Goal: Information Seeking & Learning: Learn about a topic

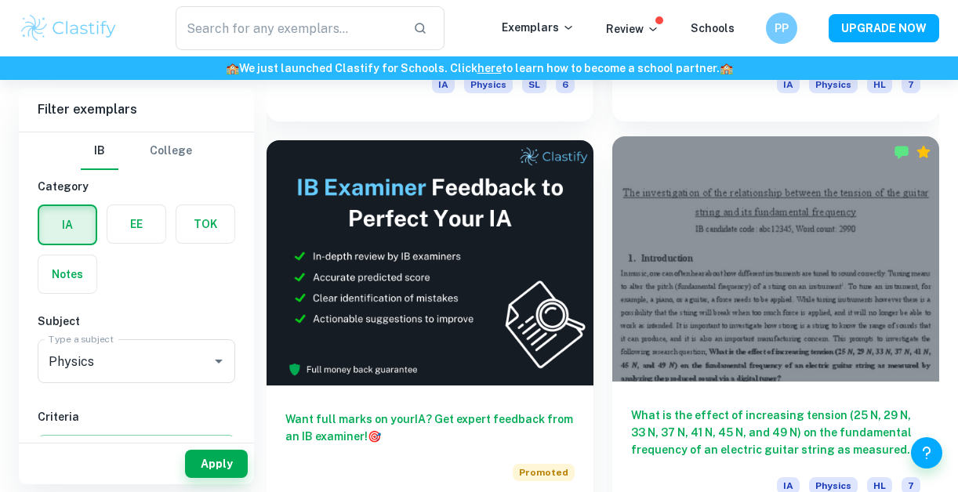
scroll to position [849, 0]
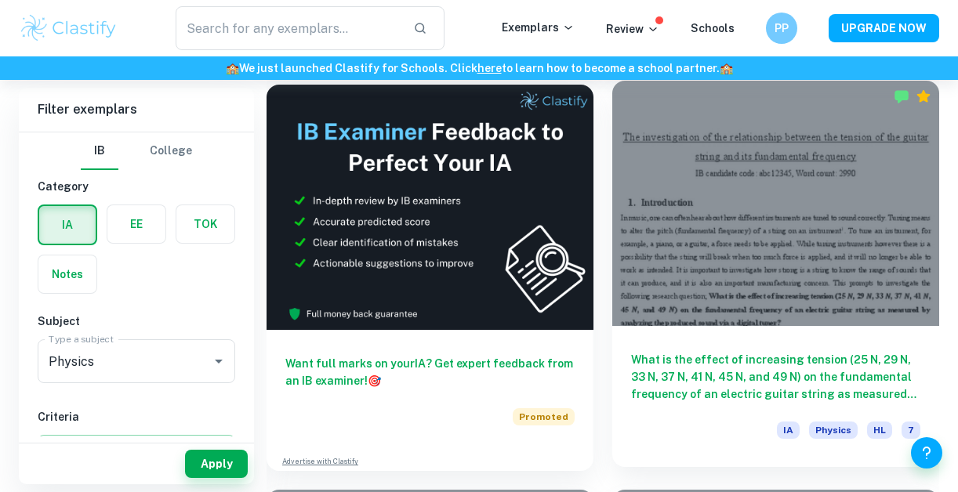
click at [679, 244] on div at bounding box center [775, 203] width 327 height 245
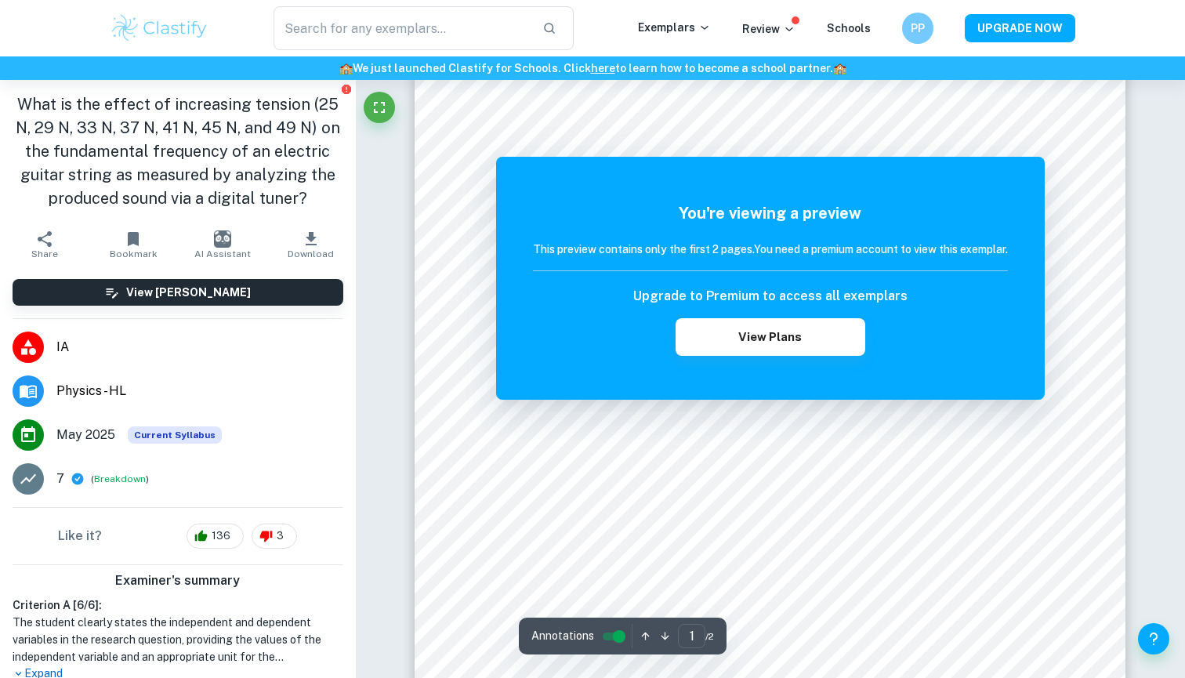
scroll to position [211, 0]
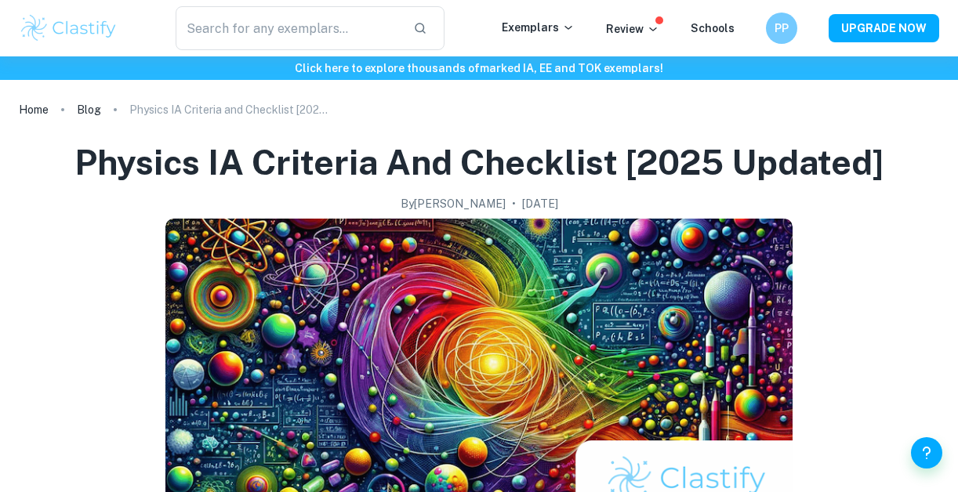
checkbox input "true"
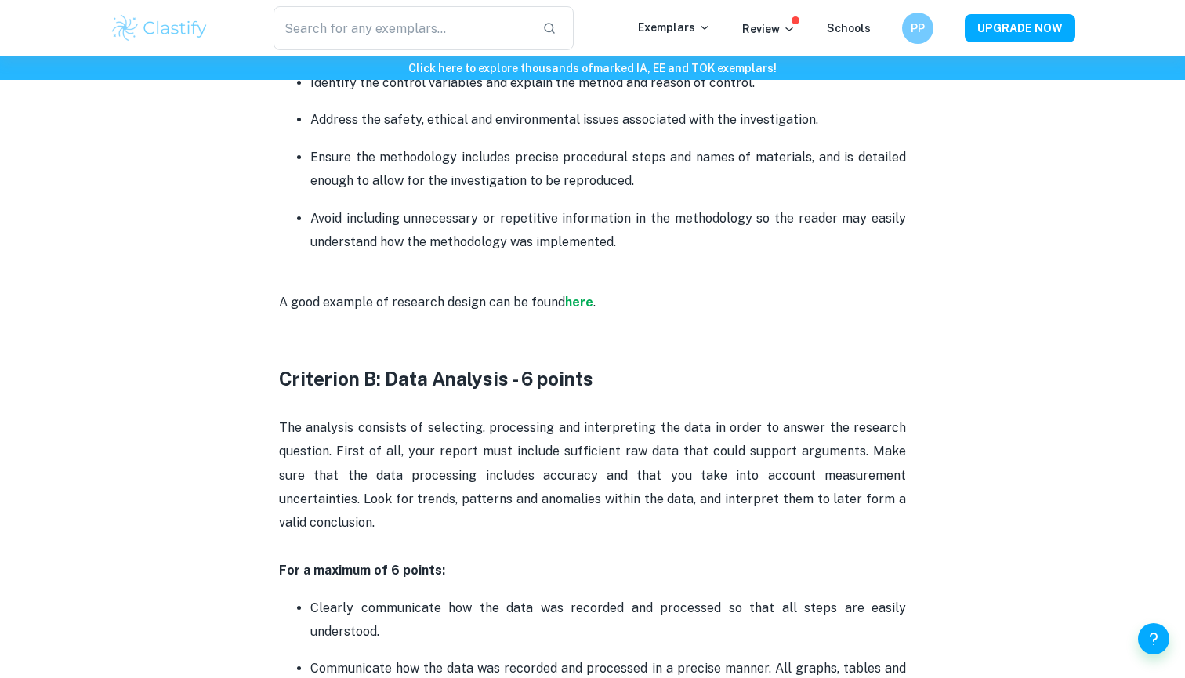
scroll to position [1436, 0]
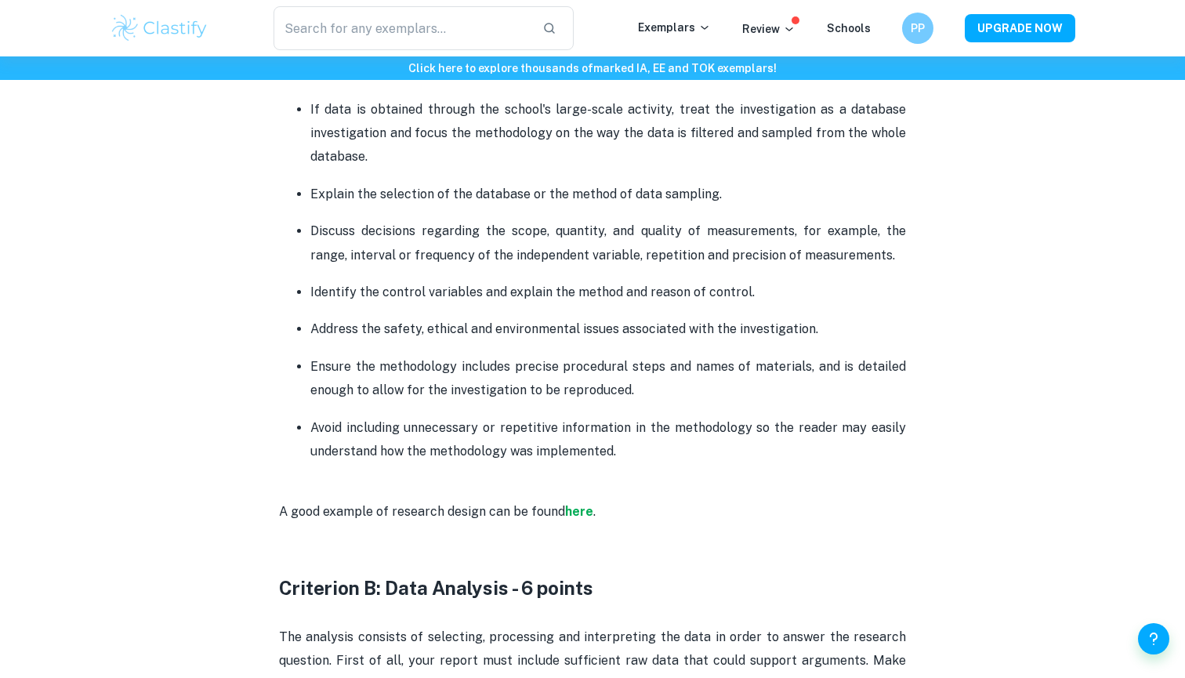
click at [655, 300] on ul "The research question must state the dependent and independent variables or two…" at bounding box center [592, 201] width 627 height 526
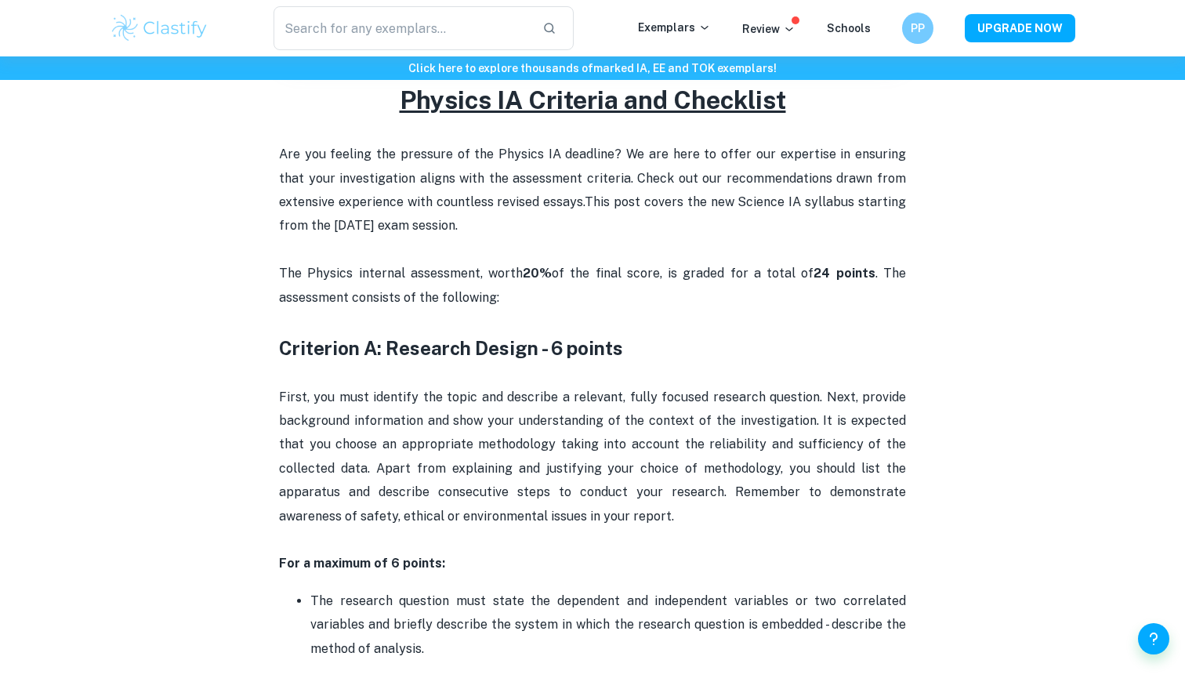
scroll to position [676, 0]
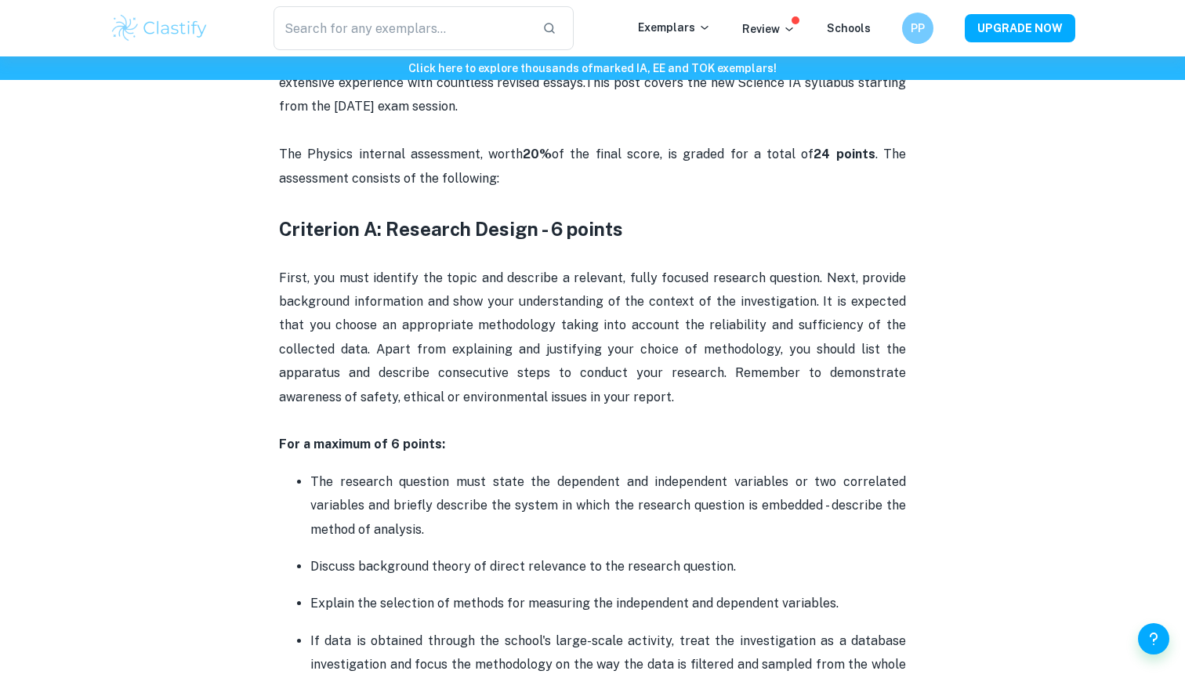
click at [736, 2] on div "​ Exemplars Review Schools PP UPGRADE NOW" at bounding box center [592, 28] width 1185 height 56
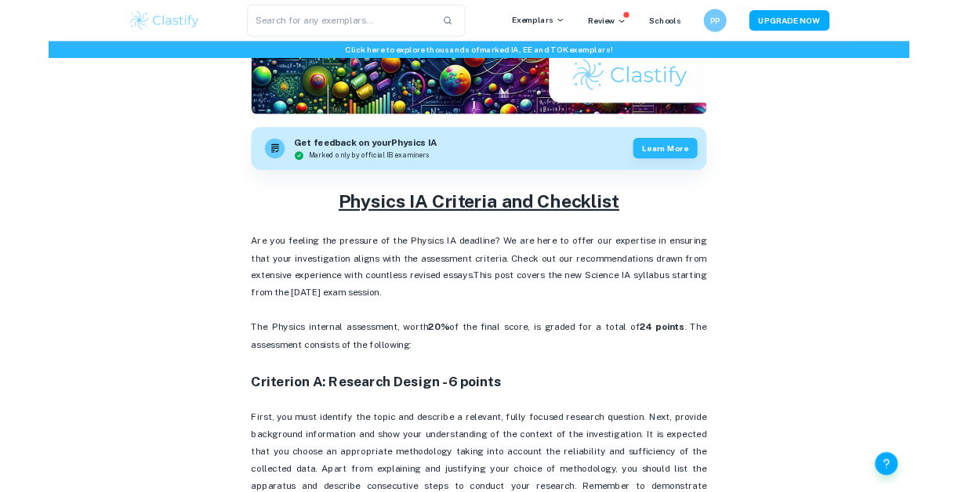
scroll to position [365, 0]
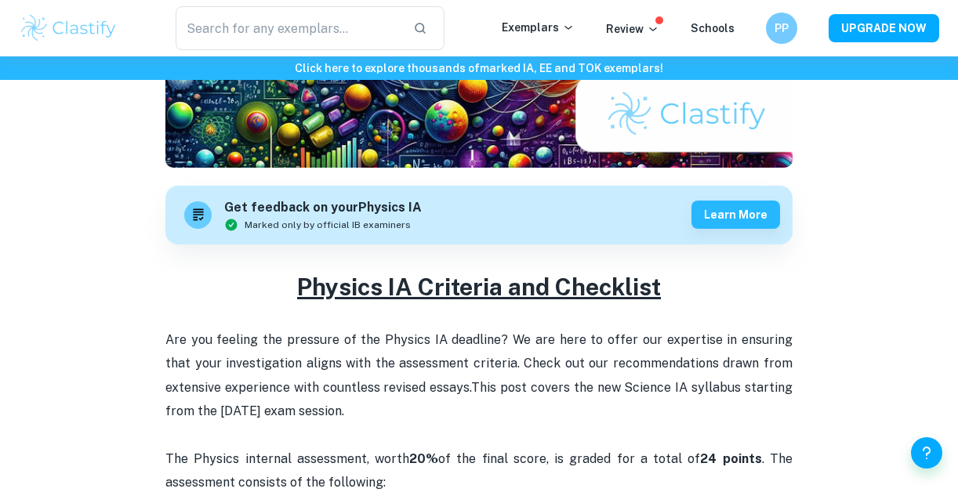
click at [555, 1] on div "​ Exemplars Review Schools PP UPGRADE NOW" at bounding box center [479, 28] width 958 height 56
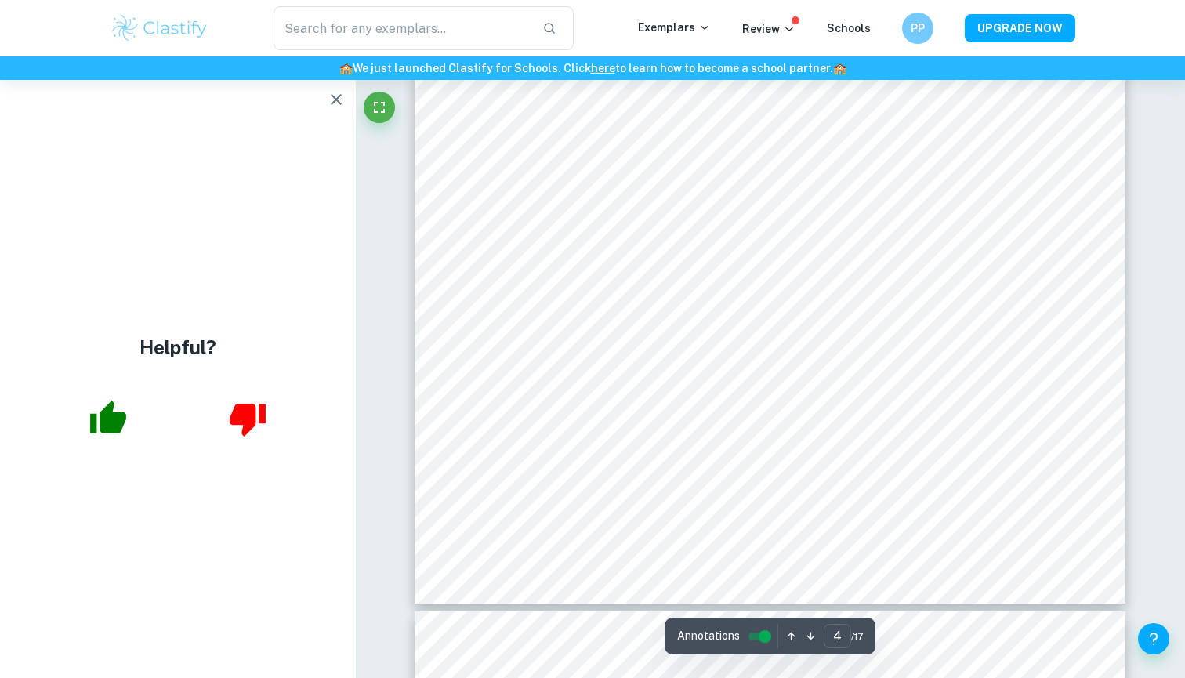
scroll to position [3240, 0]
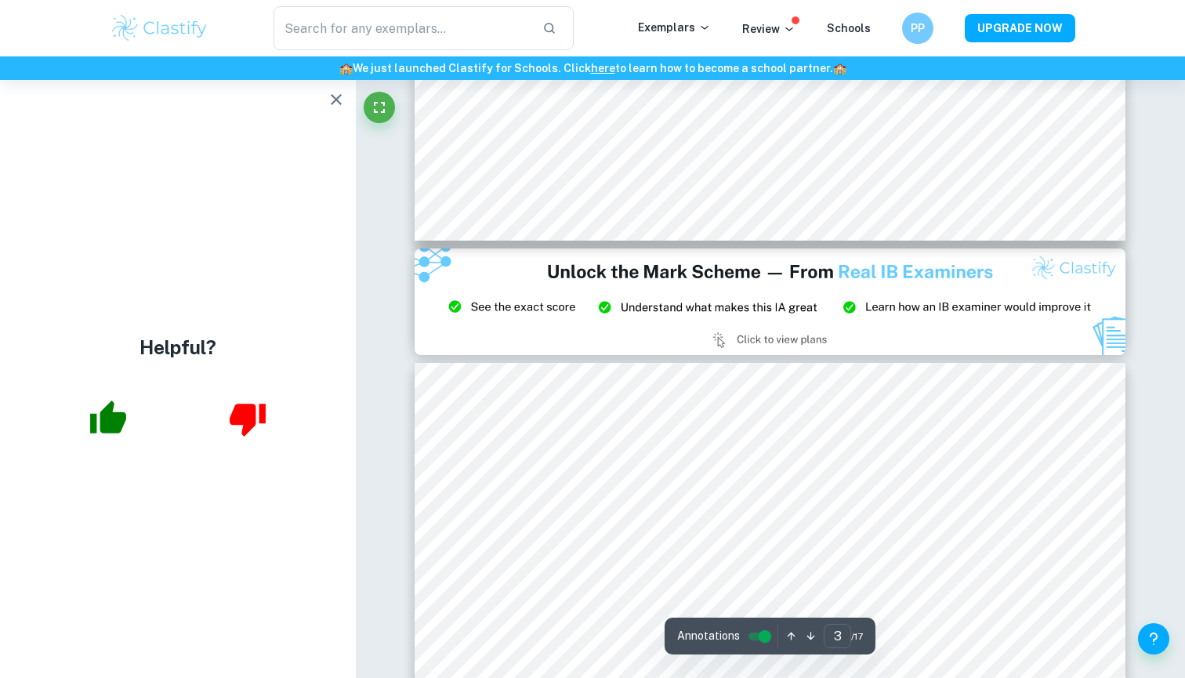
type input "2"
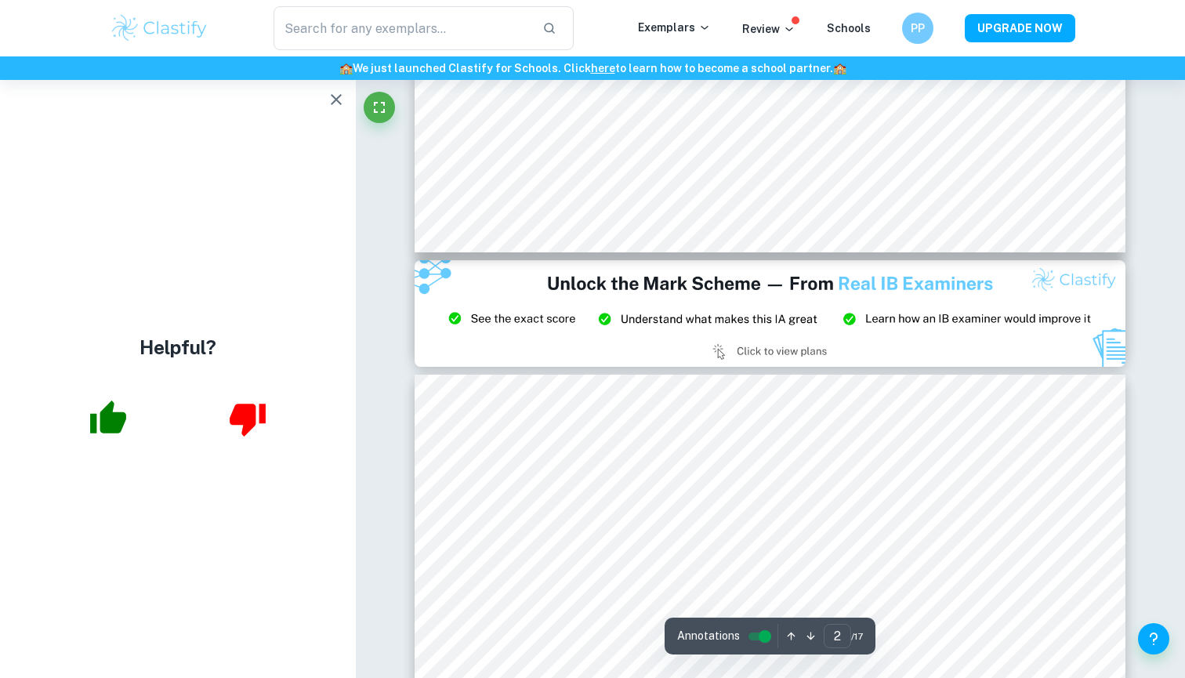
scroll to position [1904, 0]
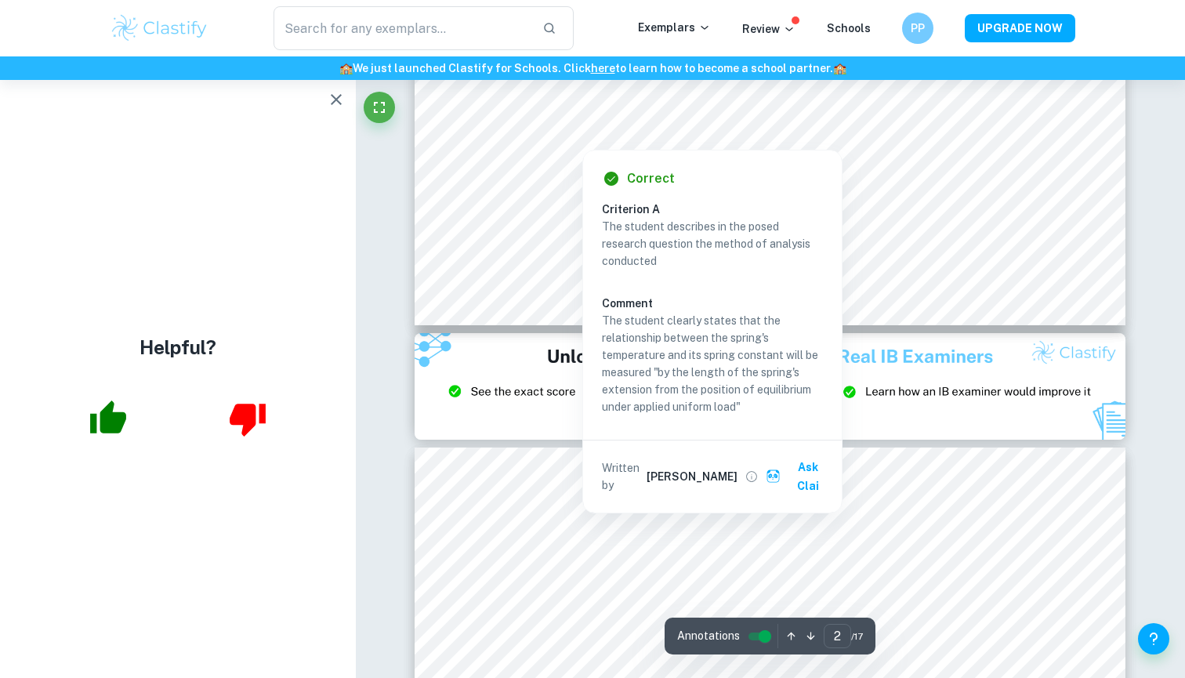
click at [604, 133] on div at bounding box center [582, 134] width 163 height 23
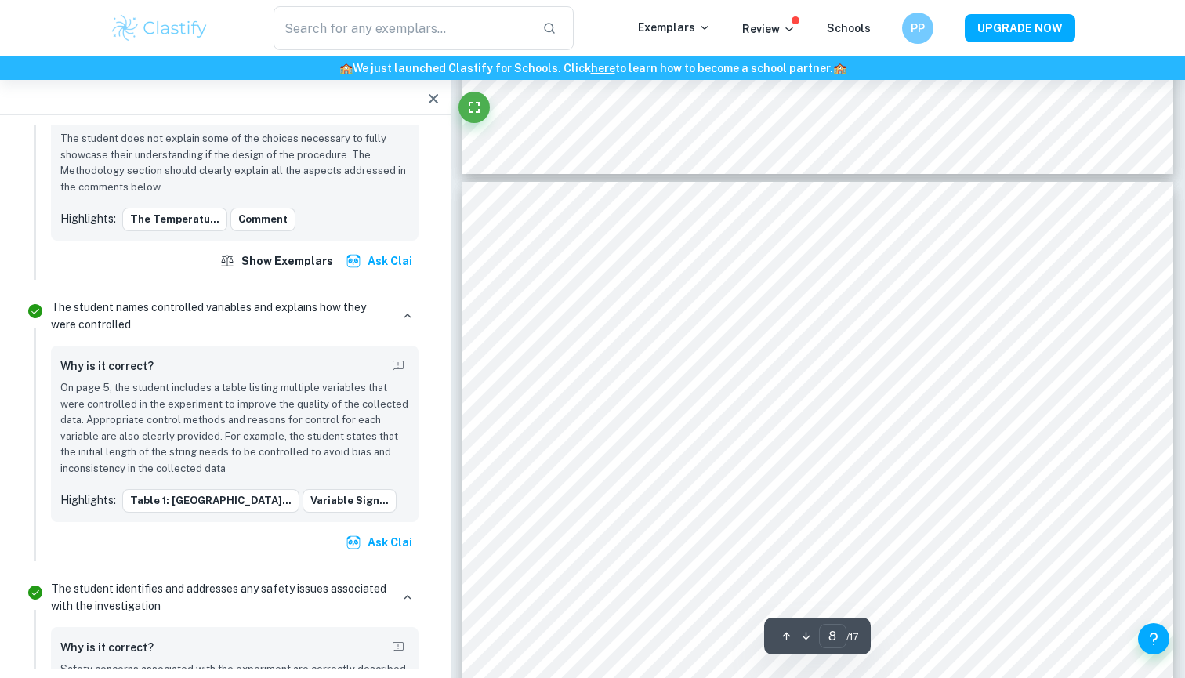
scroll to position [7123, 0]
click at [306, 2] on div "​ Exemplars Review Schools PP UPGRADE NOW" at bounding box center [592, 28] width 1185 height 56
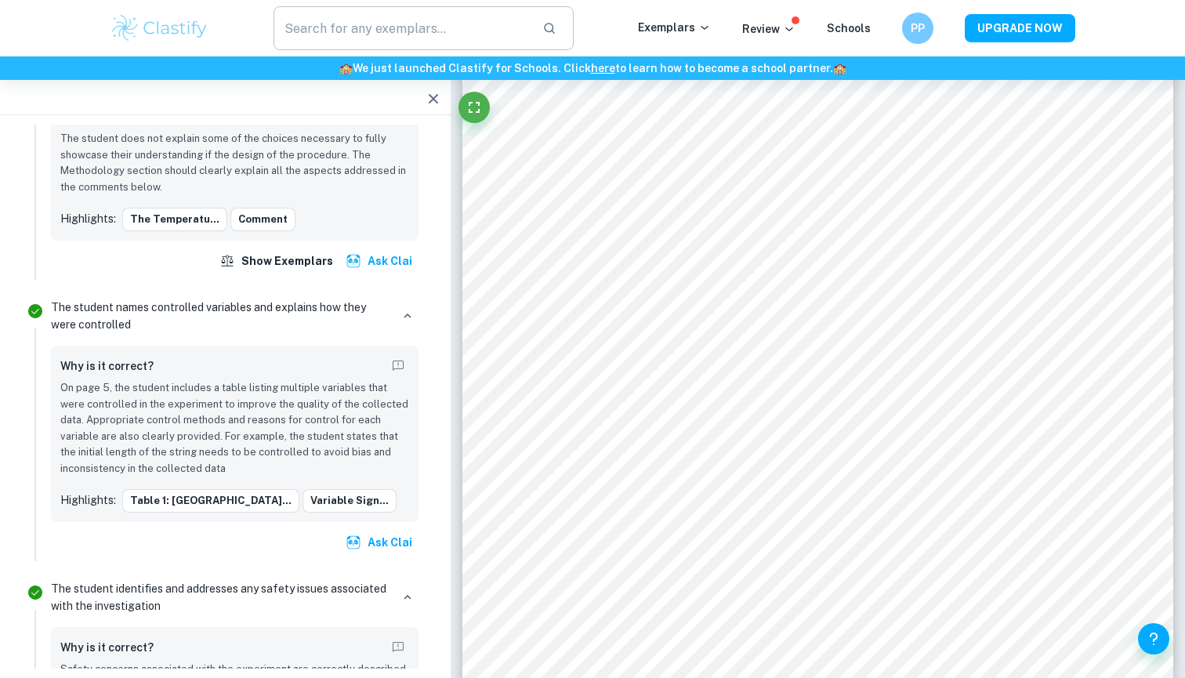
click at [412, 8] on input "text" at bounding box center [402, 28] width 256 height 44
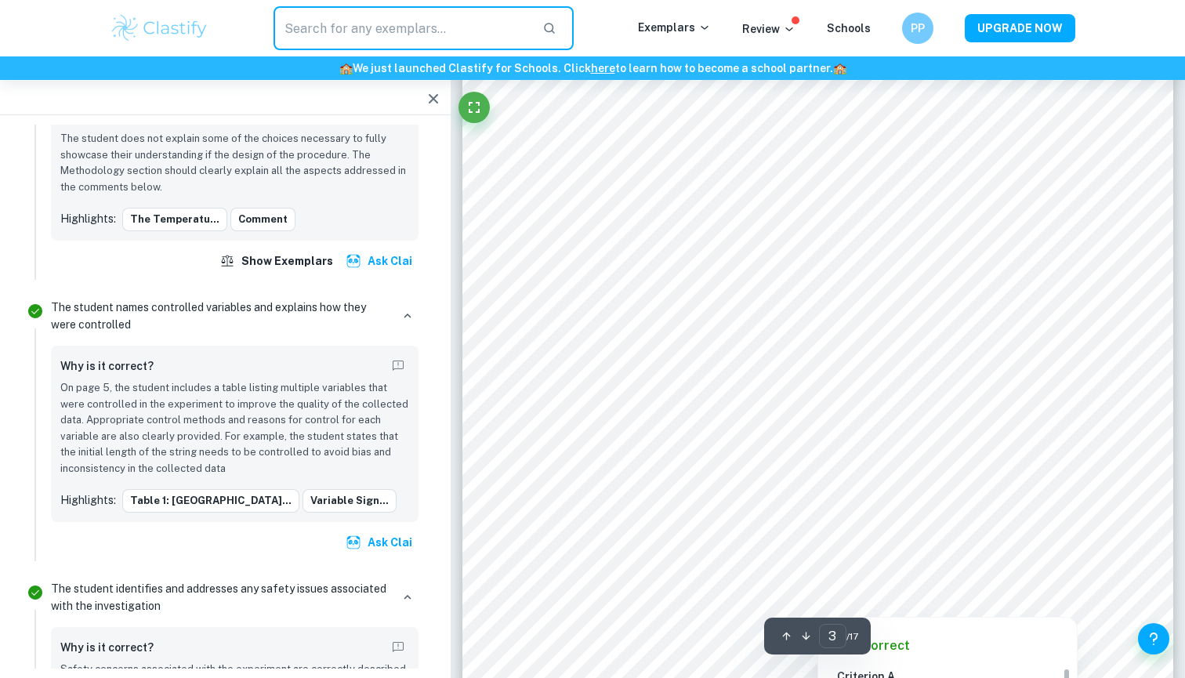
scroll to position [2618, 0]
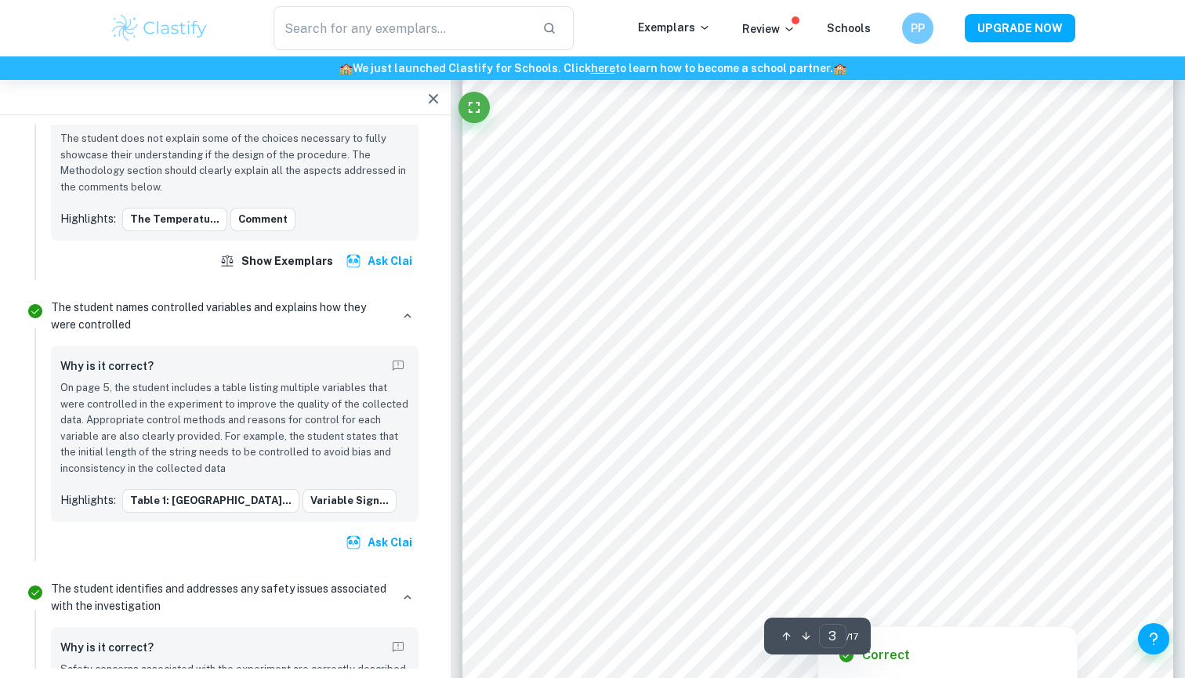
click at [747, 197] on div at bounding box center [817, 210] width 539 height 32
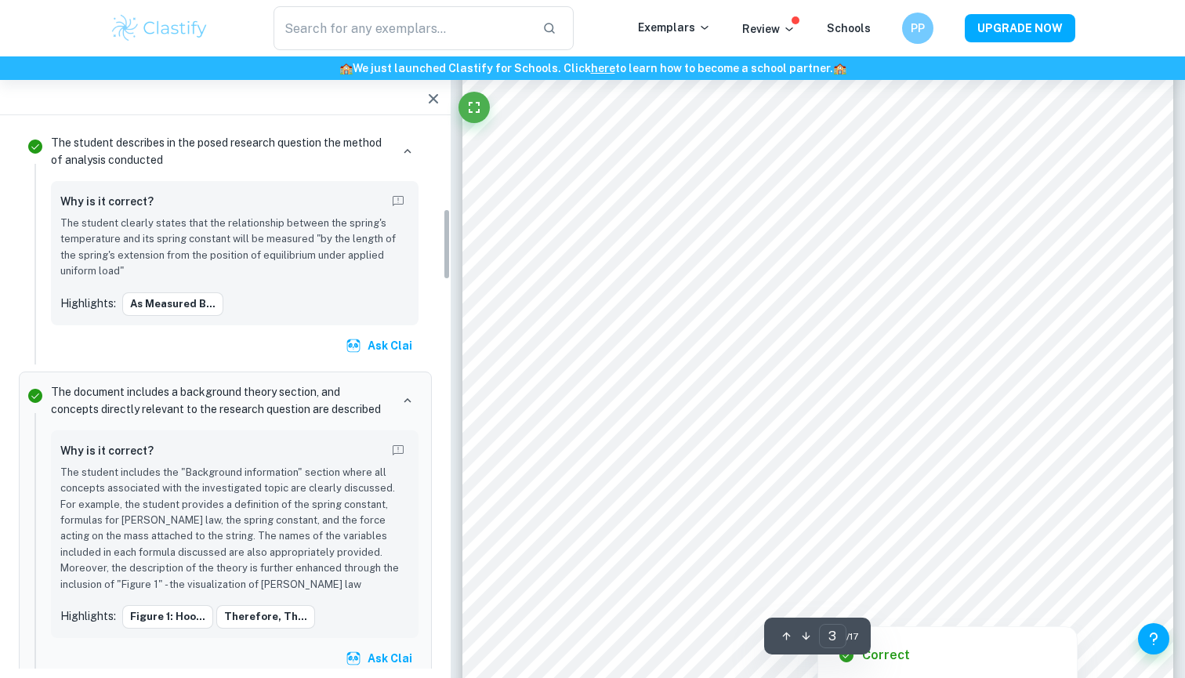
click at [683, 376] on div at bounding box center [744, 359] width 392 height 60
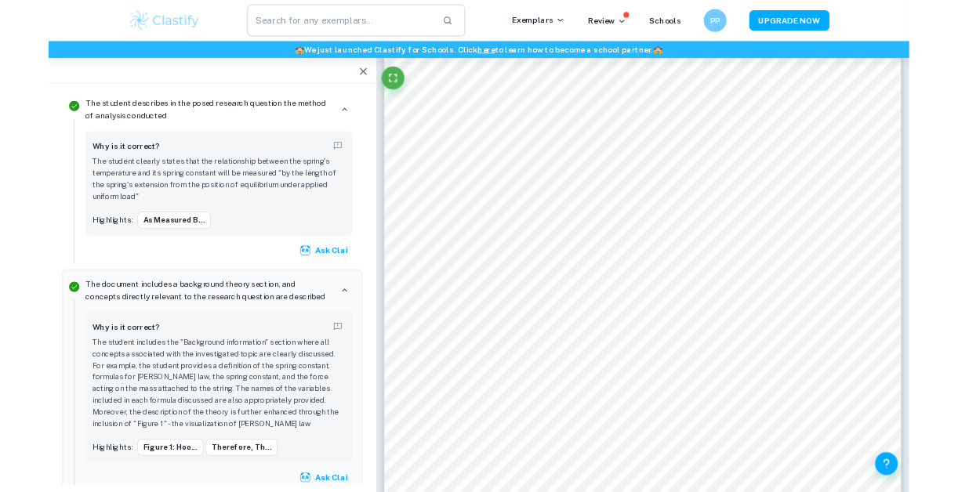
scroll to position [7742, 0]
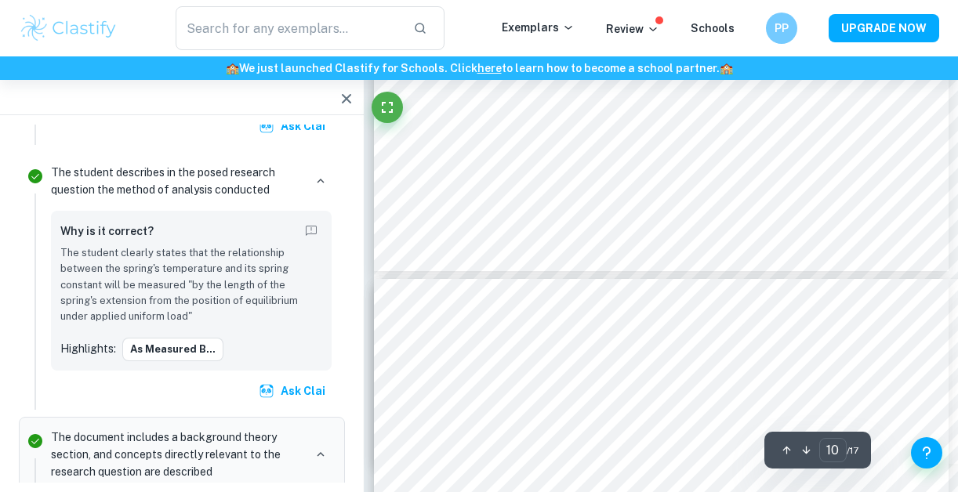
type input "9"
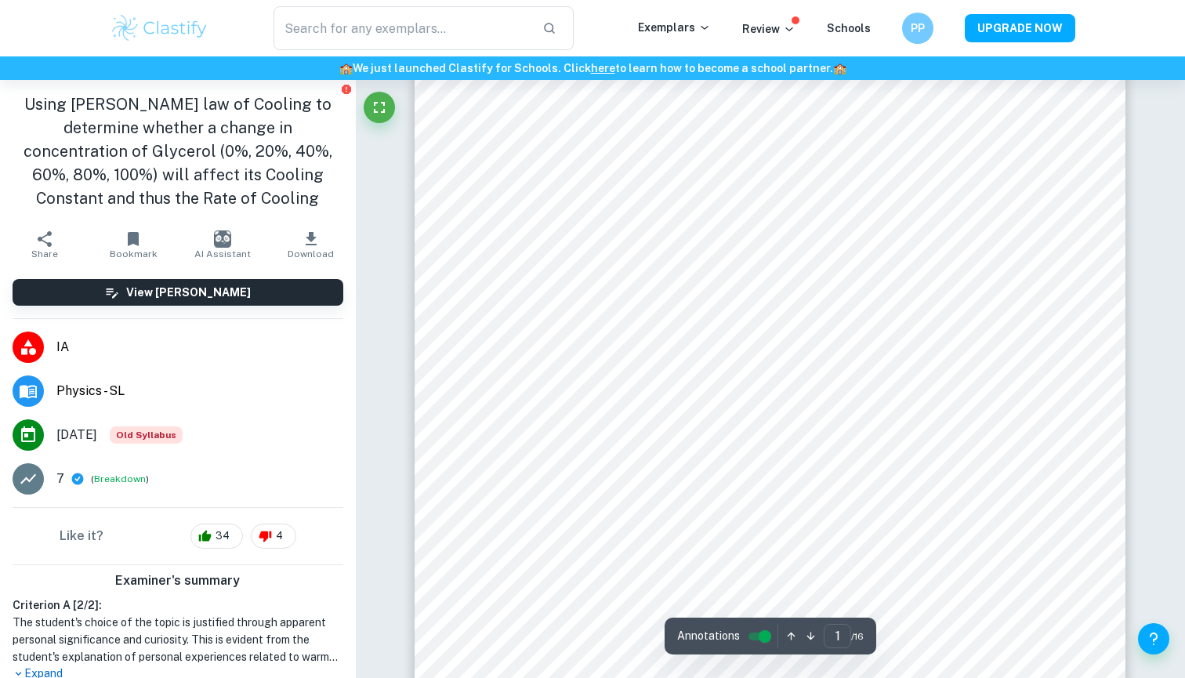
scroll to position [44, 0]
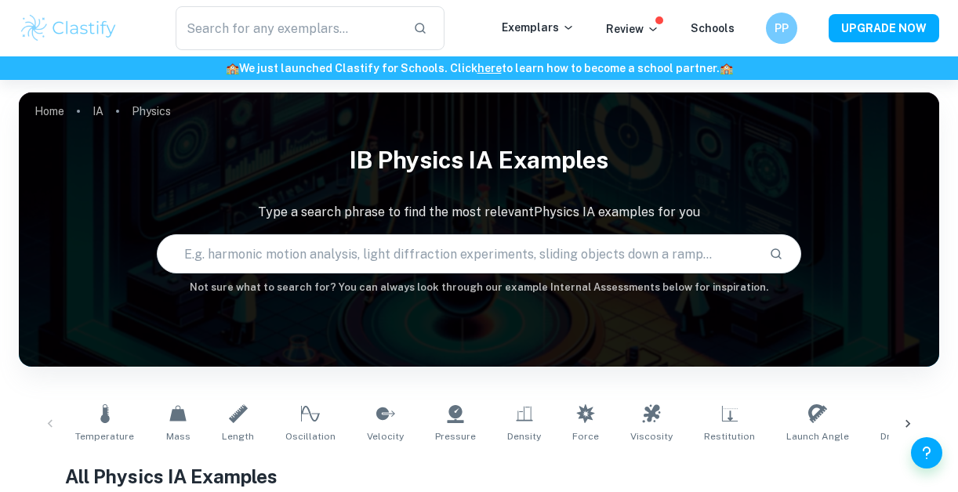
scroll to position [20, 0]
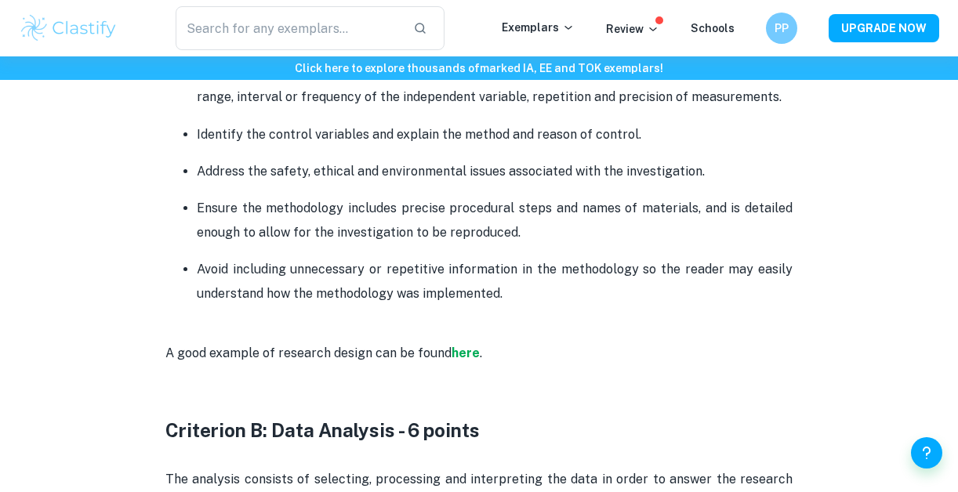
scroll to position [1358, 0]
click at [466, 356] on strong "here" at bounding box center [466, 354] width 28 height 15
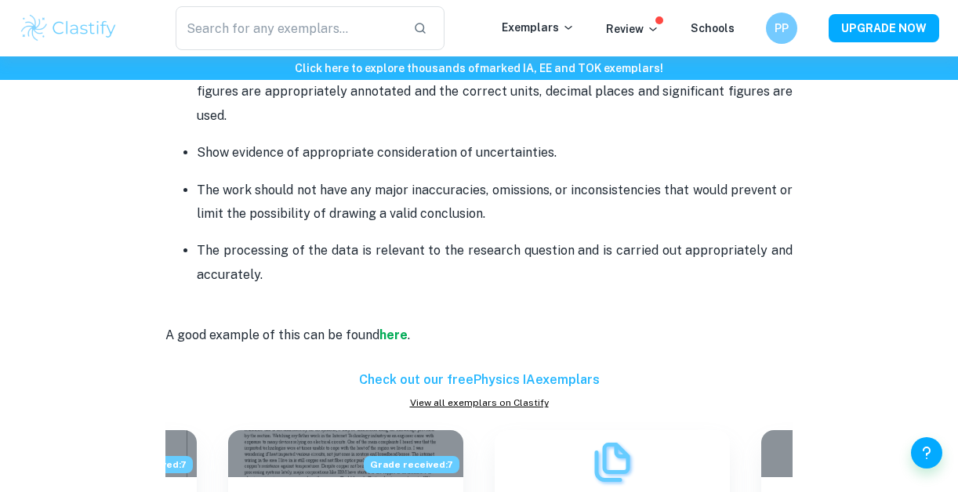
scroll to position [2029, 0]
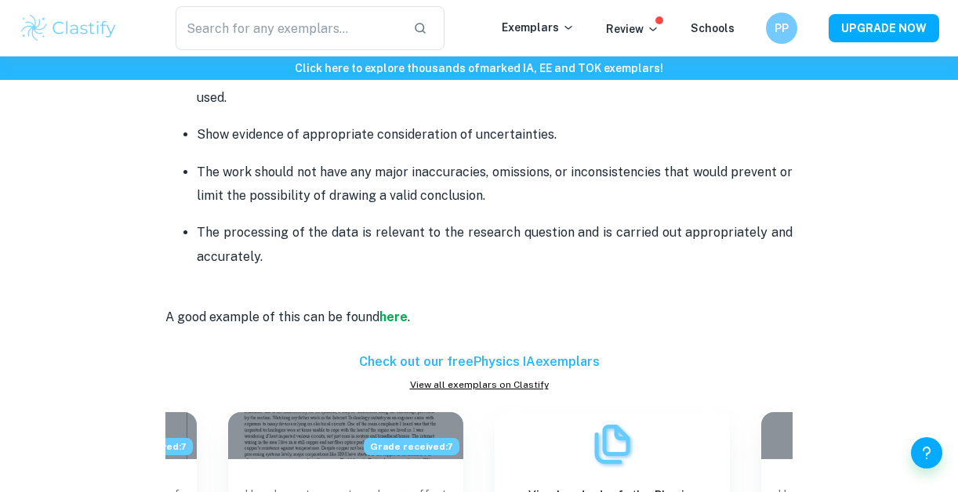
click at [390, 296] on p "A good example of this can be found here ." at bounding box center [478, 316] width 627 height 71
click at [393, 310] on strong "here" at bounding box center [393, 317] width 28 height 15
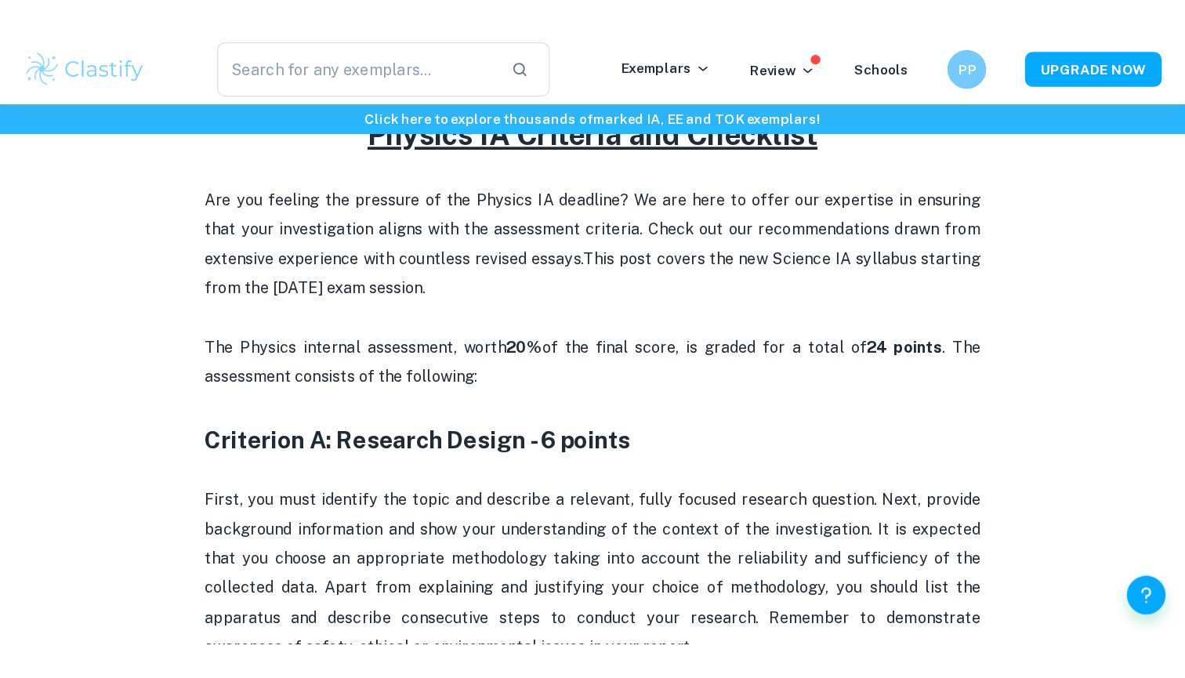
scroll to position [512, 0]
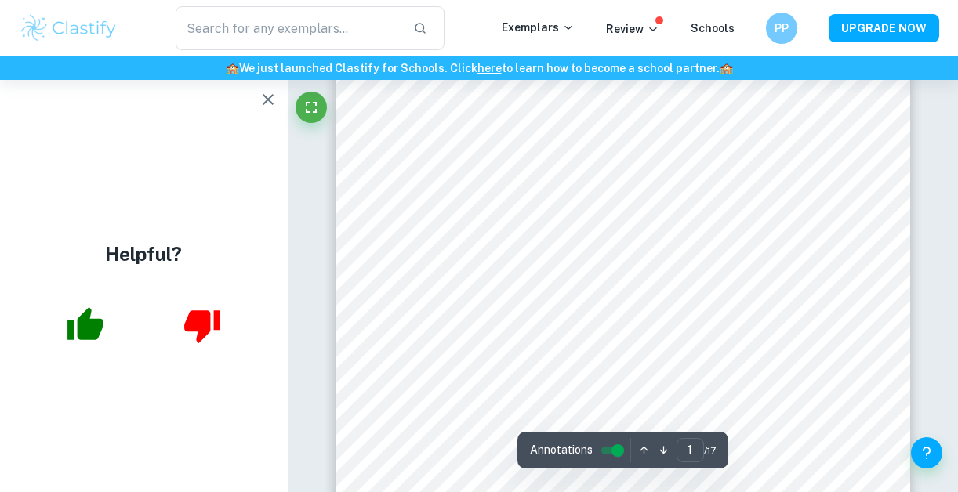
scroll to position [344, 0]
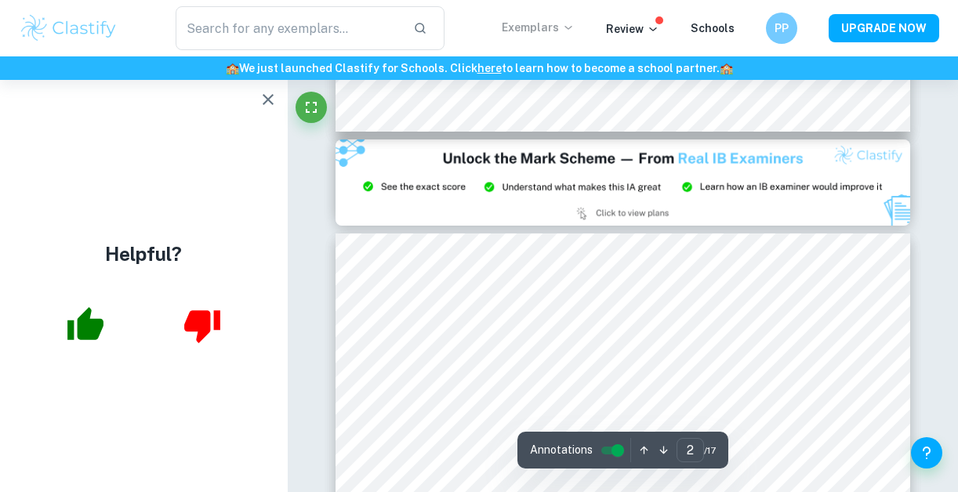
type input "3"
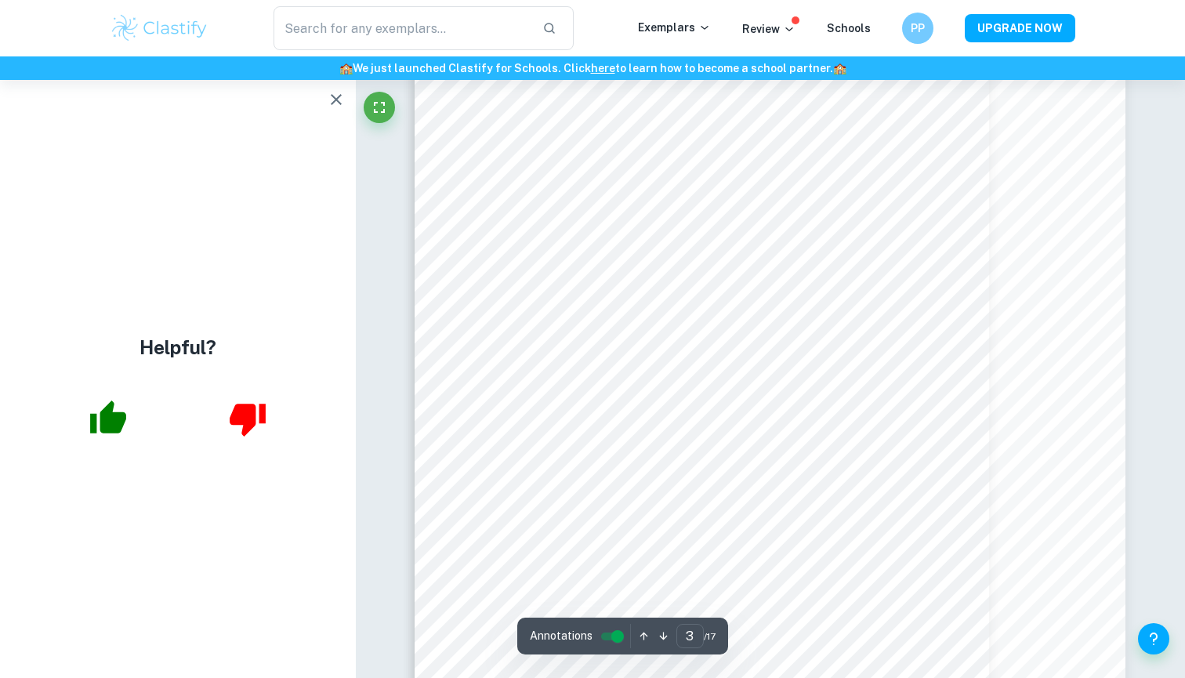
scroll to position [2430, 0]
click at [643, 339] on div at bounding box center [703, 354] width 436 height 34
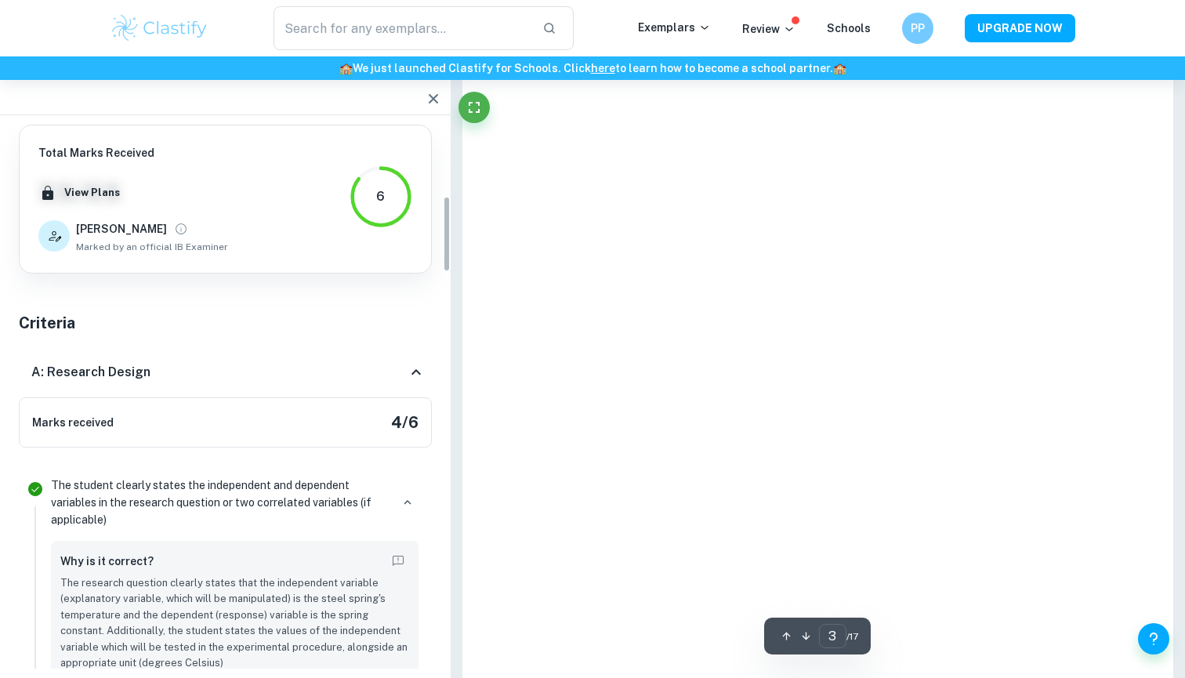
click at [588, 332] on div at bounding box center [818, 196] width 711 height 1006
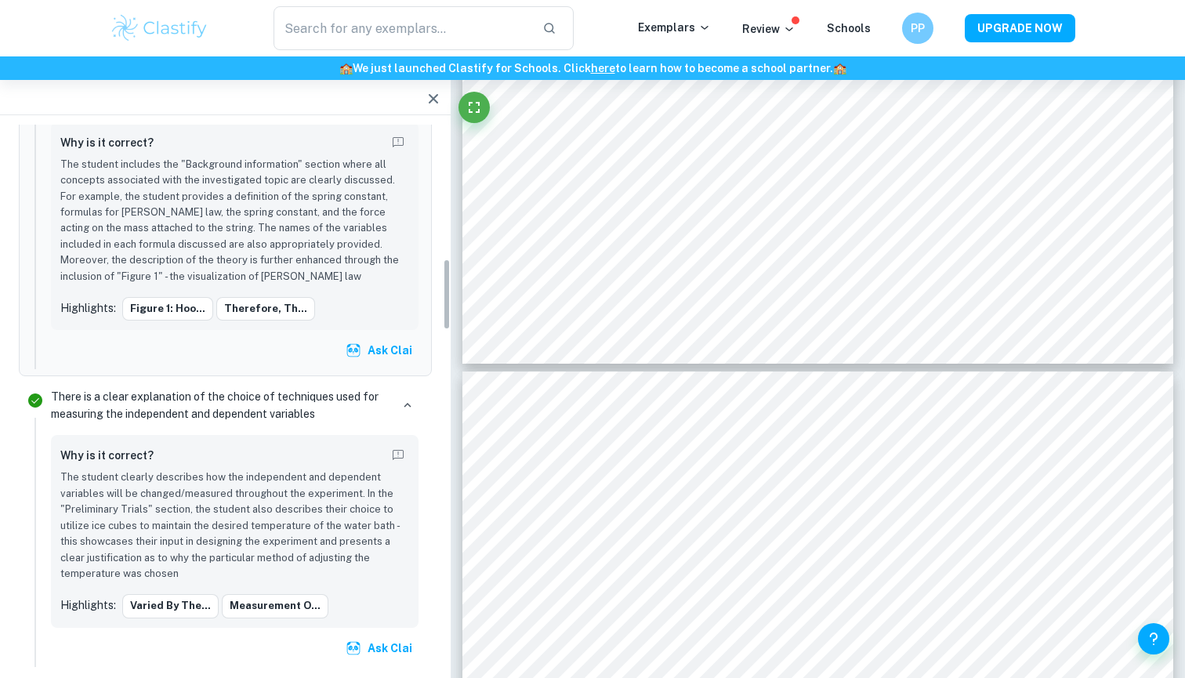
scroll to position [1417, 0]
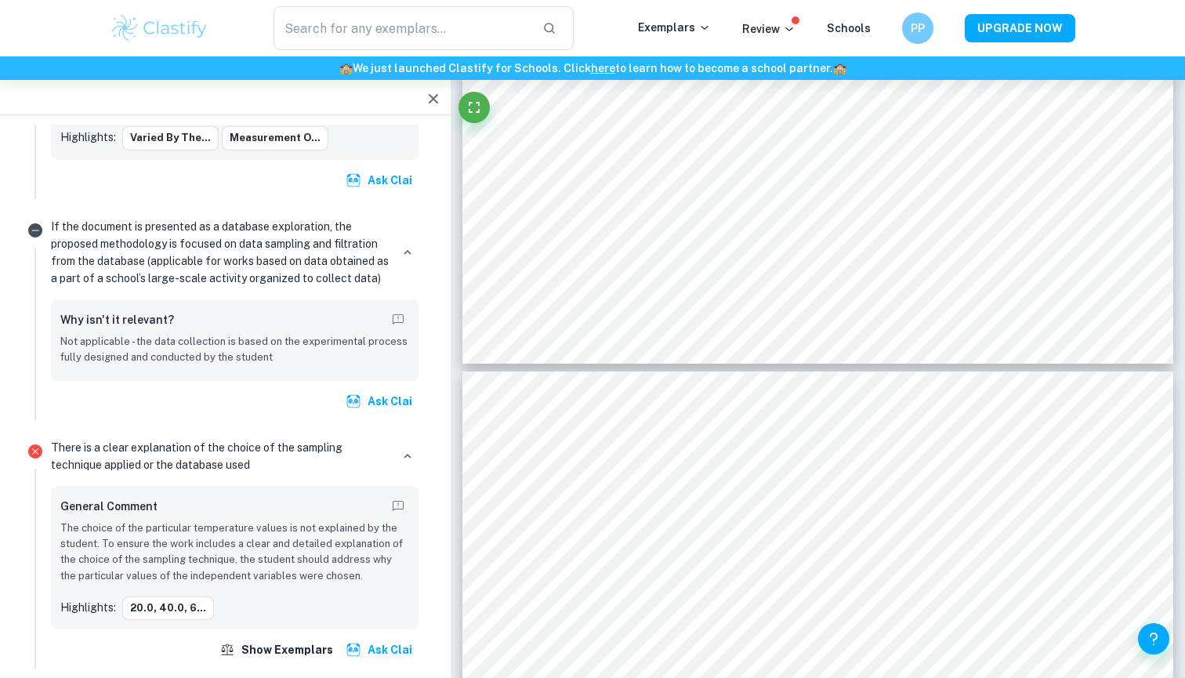
click at [283, 492] on p "The choice of the particular temperature values is not explained by the student…" at bounding box center [234, 553] width 349 height 64
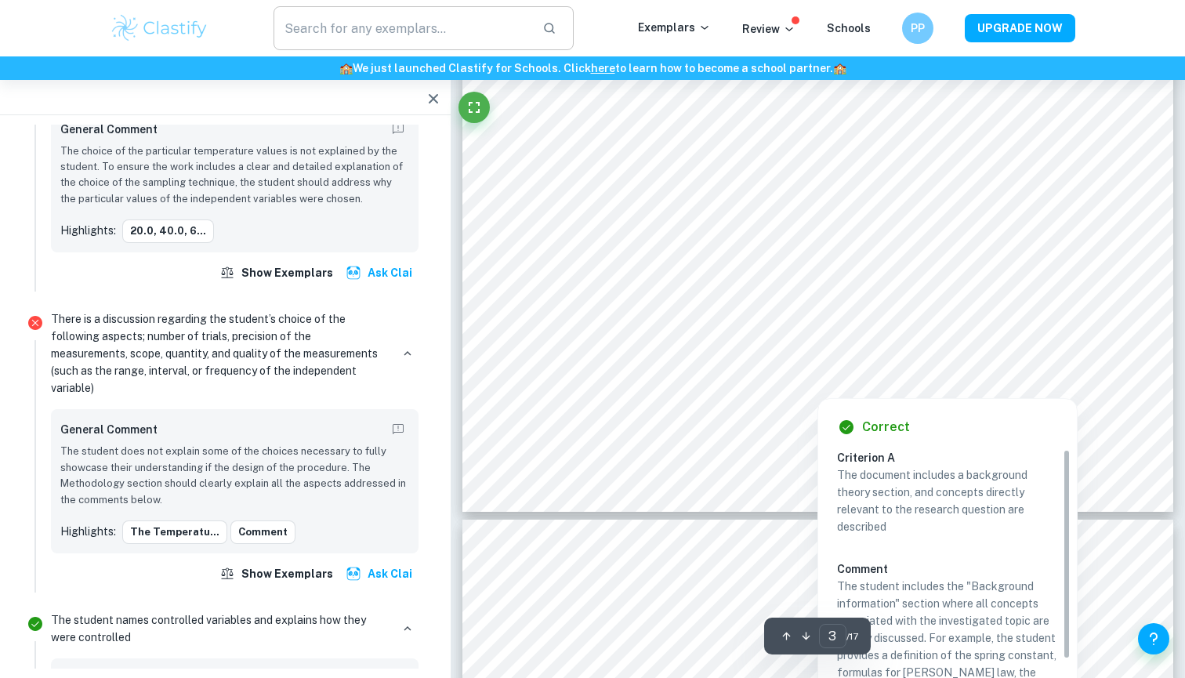
scroll to position [2734, 0]
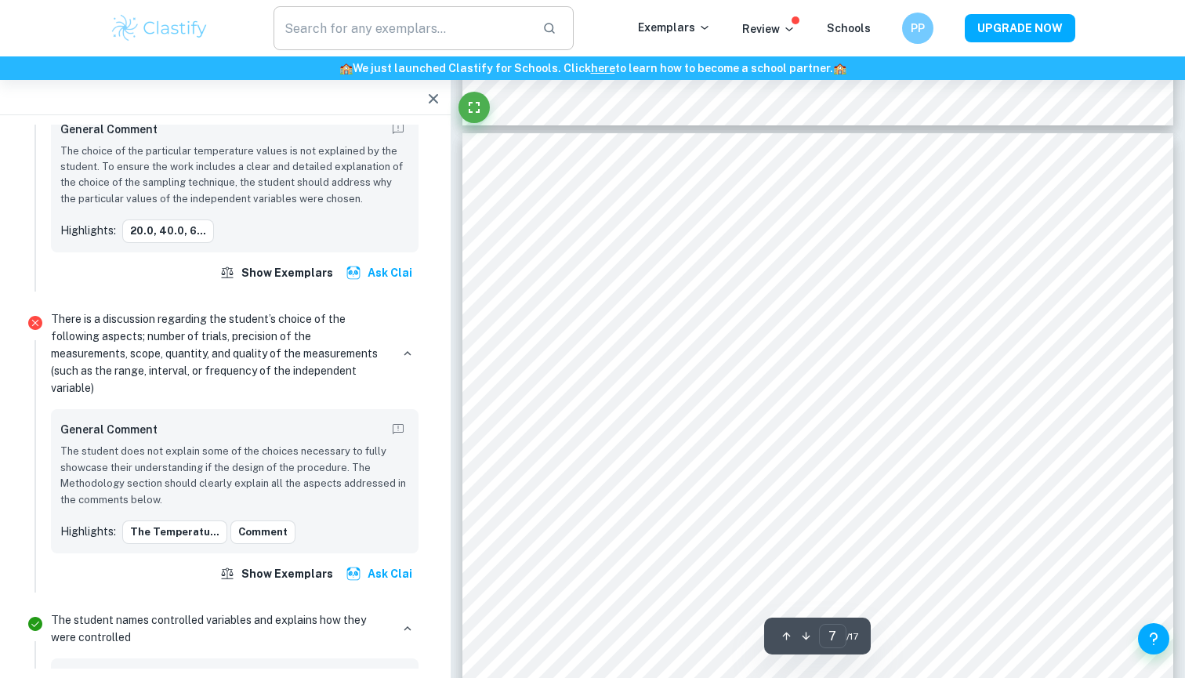
type input "6"
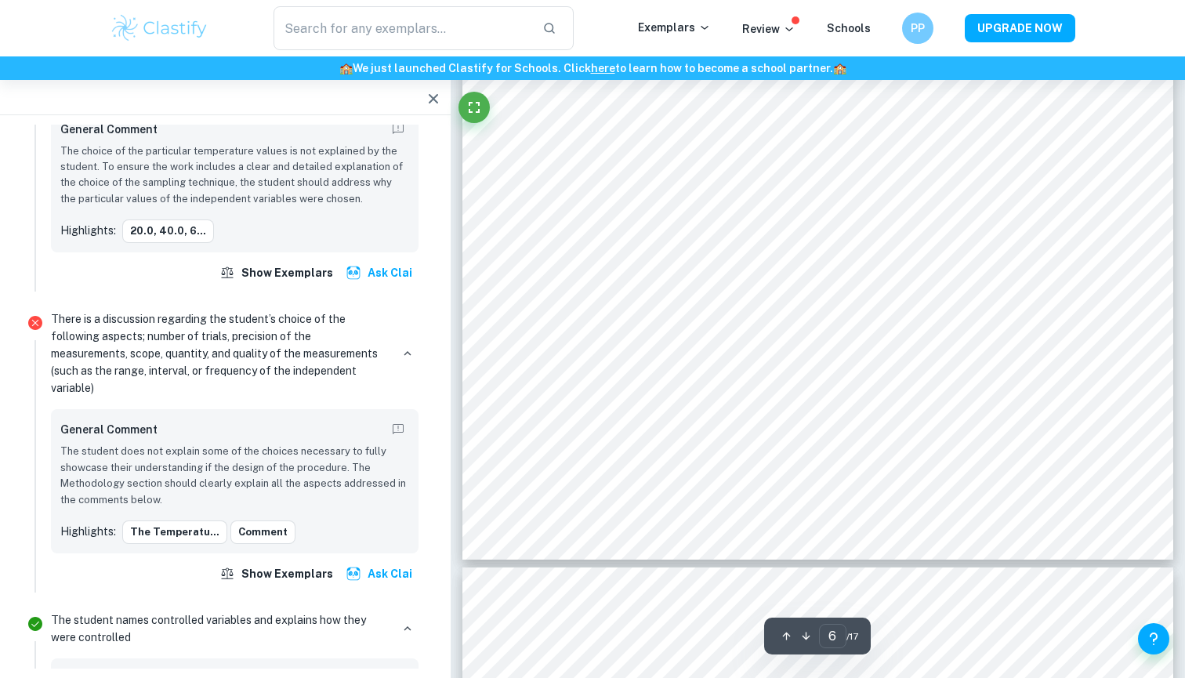
scroll to position [5725, 0]
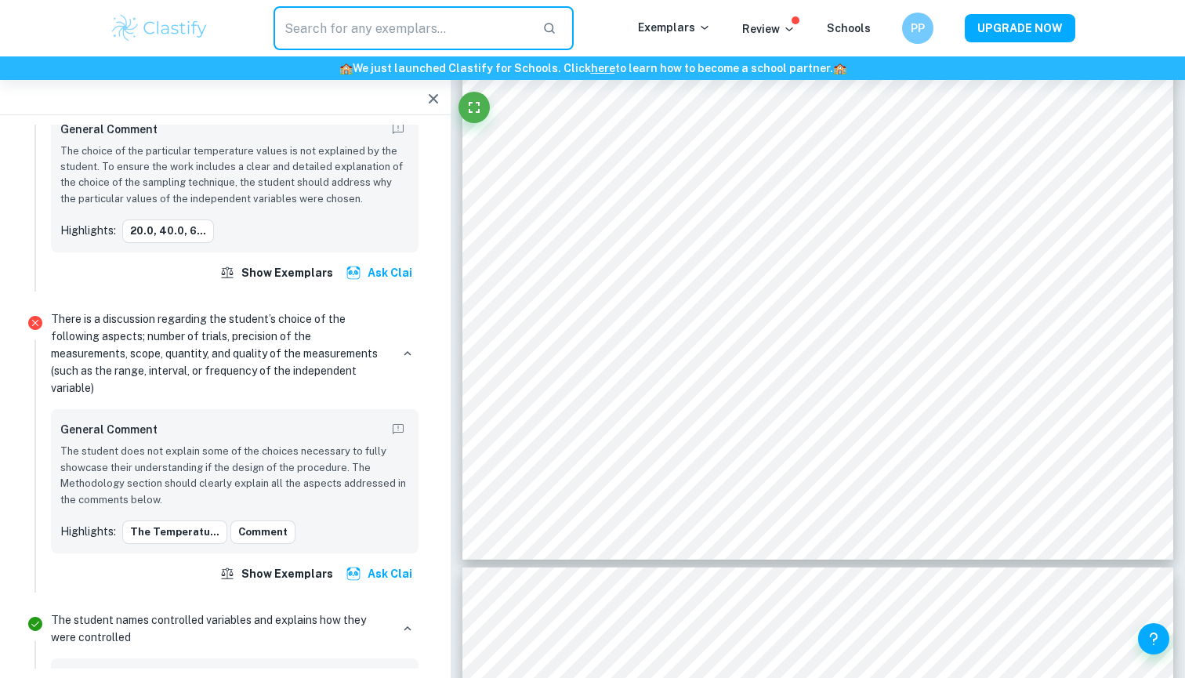
click at [277, 20] on input "text" at bounding box center [402, 28] width 256 height 44
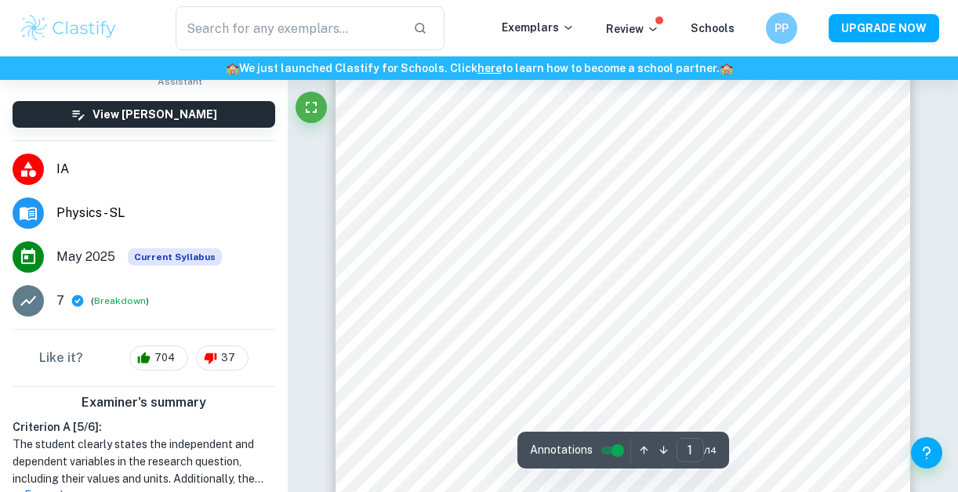
scroll to position [363, 0]
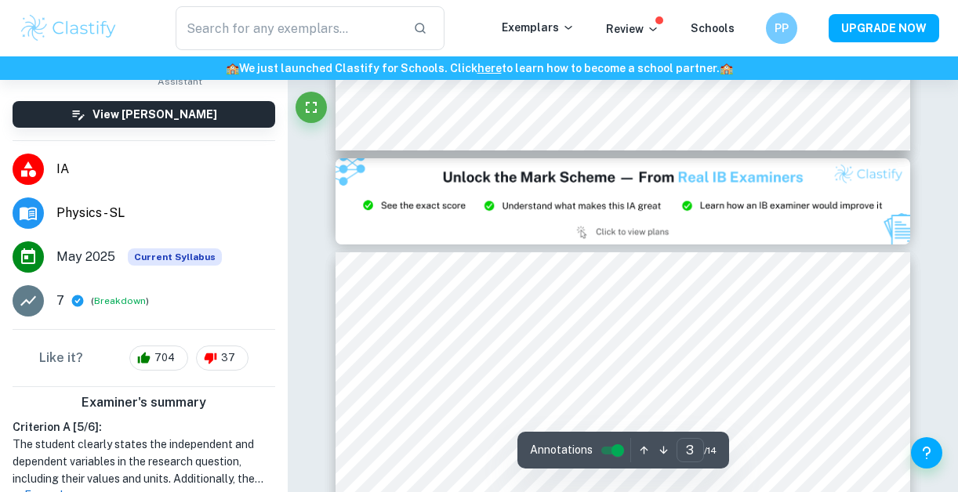
type input "2"
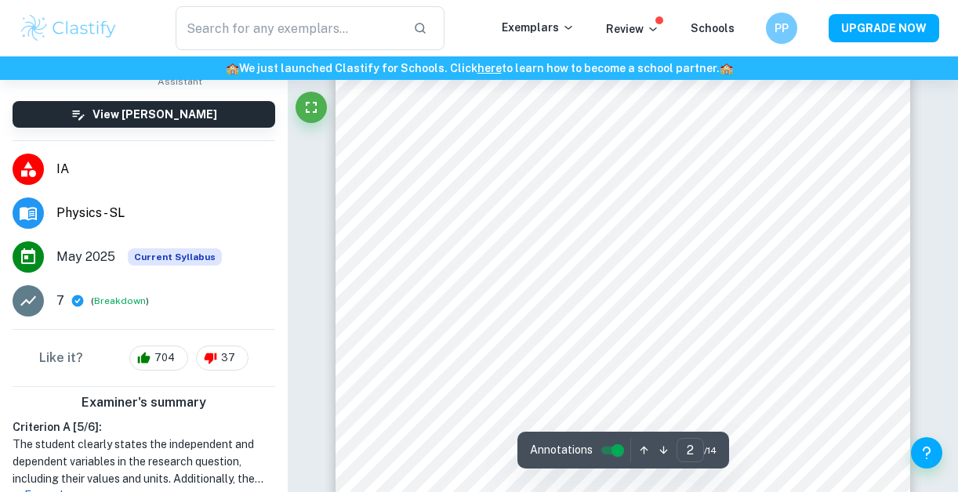
scroll to position [984, 0]
click at [498, 125] on div at bounding box center [495, 454] width 180 height 677
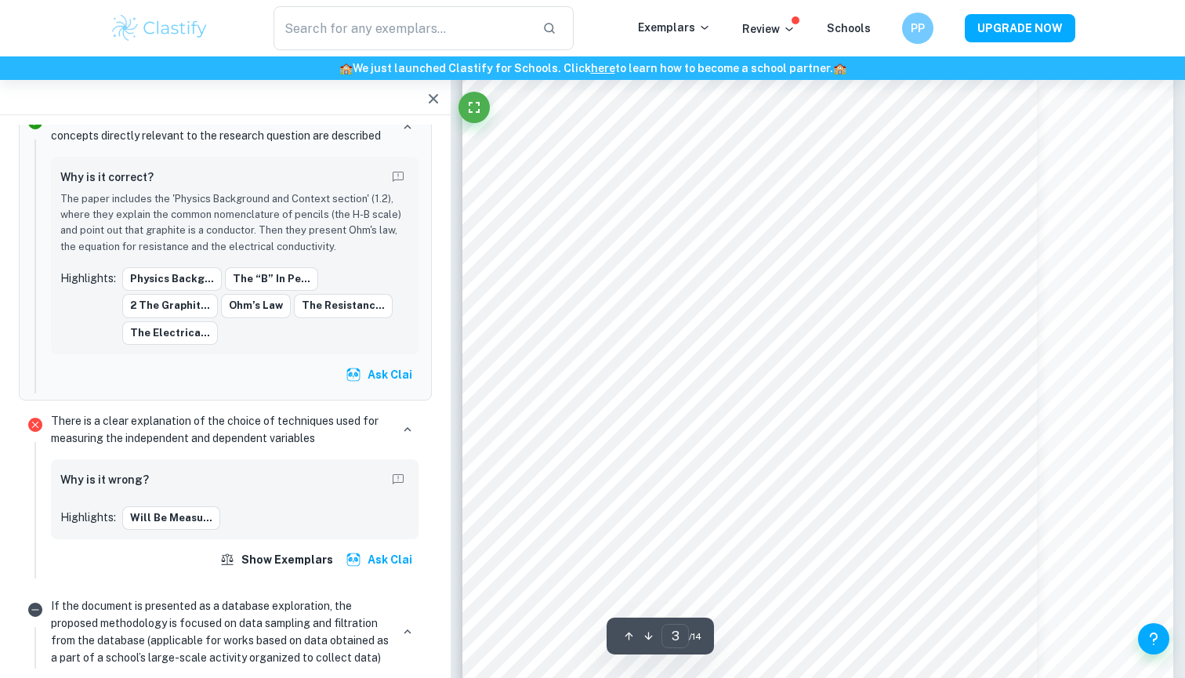
scroll to position [2361, 0]
click at [329, 1] on div "​ Exemplars Review Schools PP UPGRADE NOW" at bounding box center [592, 28] width 1185 height 56
type input "5"
click at [935, 1] on div "​ Exemplars Review Schools PP UPGRADE NOW" at bounding box center [592, 28] width 1185 height 56
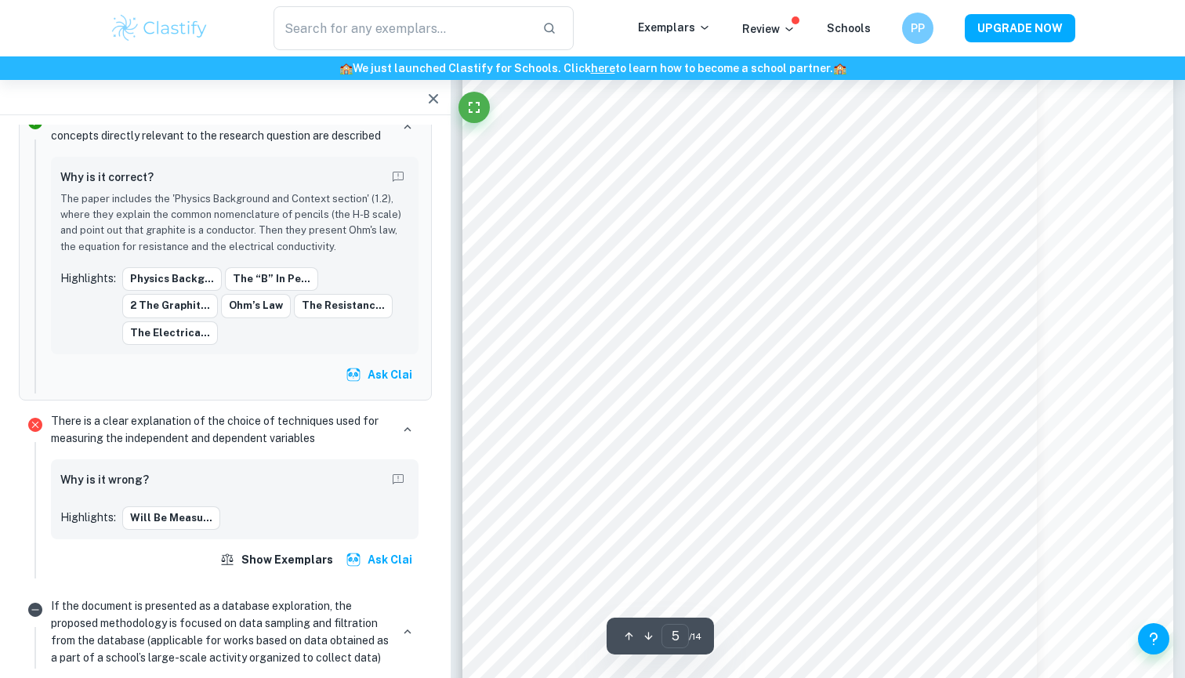
scroll to position [4415, 0]
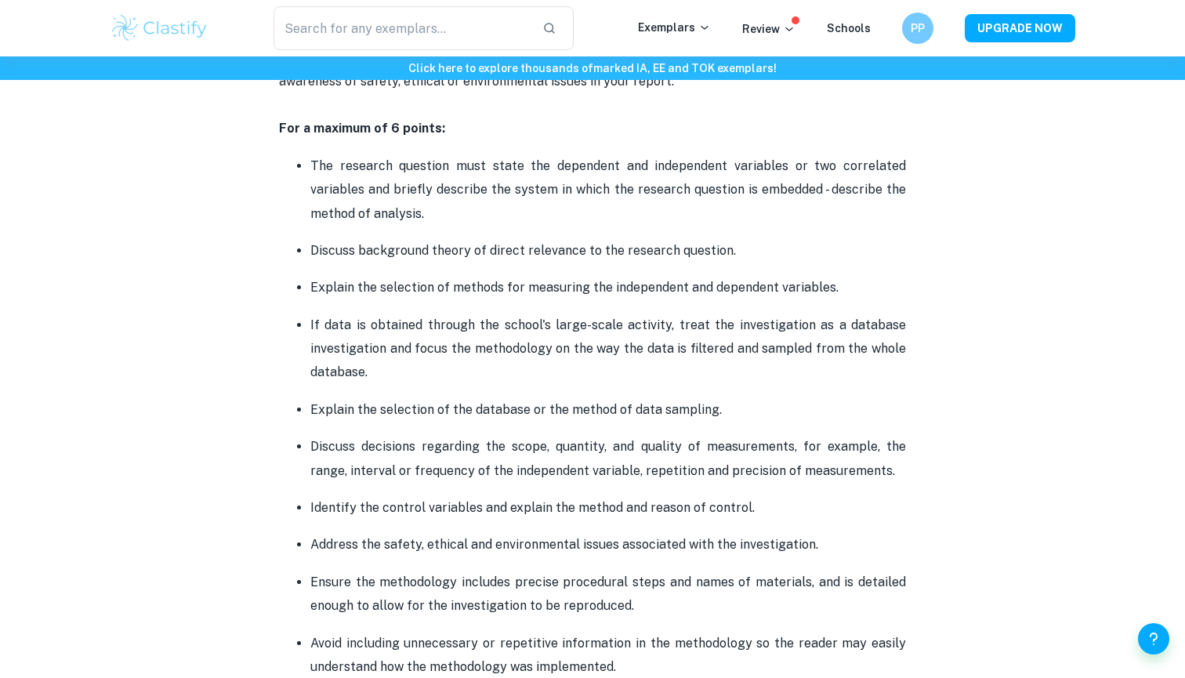
scroll to position [1047, 0]
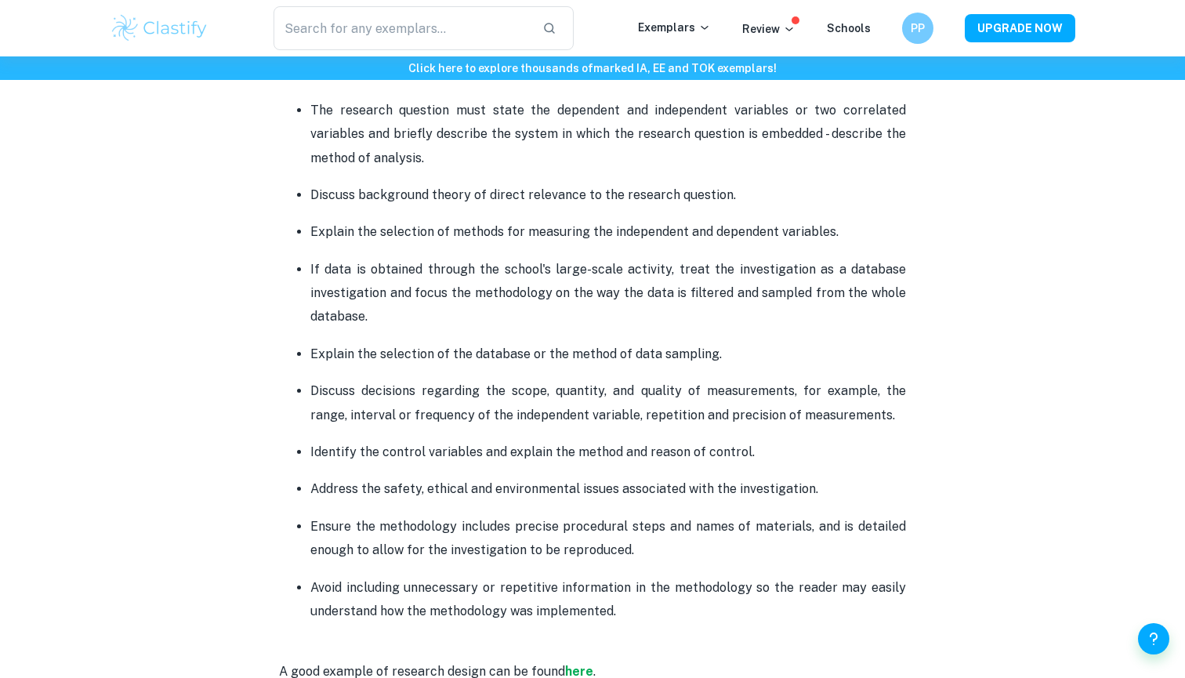
click at [393, 2] on div "​ Exemplars Review Schools PP UPGRADE NOW" at bounding box center [592, 28] width 1185 height 56
